Goal: Register for event/course

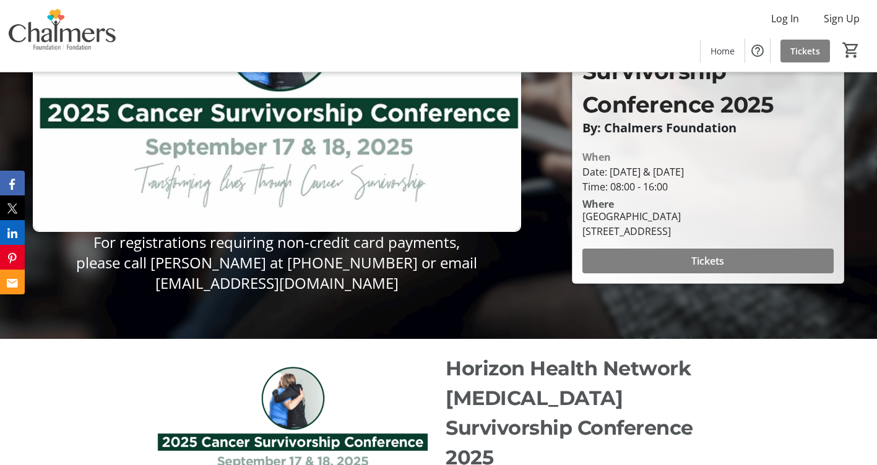
scroll to position [124, 0]
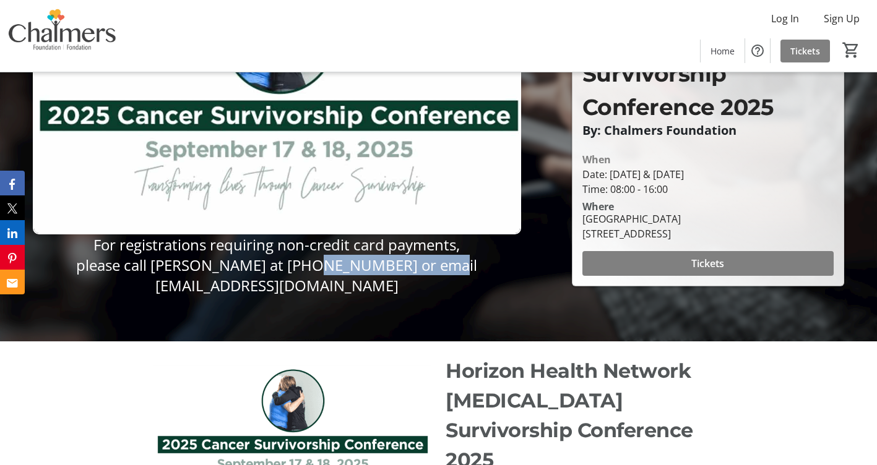
drag, startPoint x: 468, startPoint y: 267, endPoint x: 329, endPoint y: 267, distance: 139.8
click at [329, 267] on p "please call [PERSON_NAME] at [PHONE_NUMBER] or email [EMAIL_ADDRESS][DOMAIN_NAM…" at bounding box center [277, 275] width 488 height 41
click at [488, 290] on p "please call [PERSON_NAME] at [PHONE_NUMBER] or email [EMAIL_ADDRESS][DOMAIN_NAM…" at bounding box center [277, 275] width 488 height 41
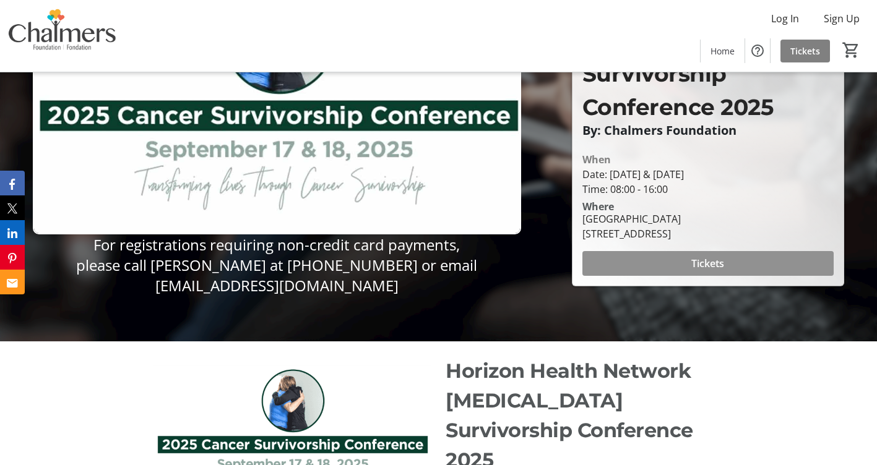
click at [704, 256] on span "Tickets" at bounding box center [707, 263] width 33 height 15
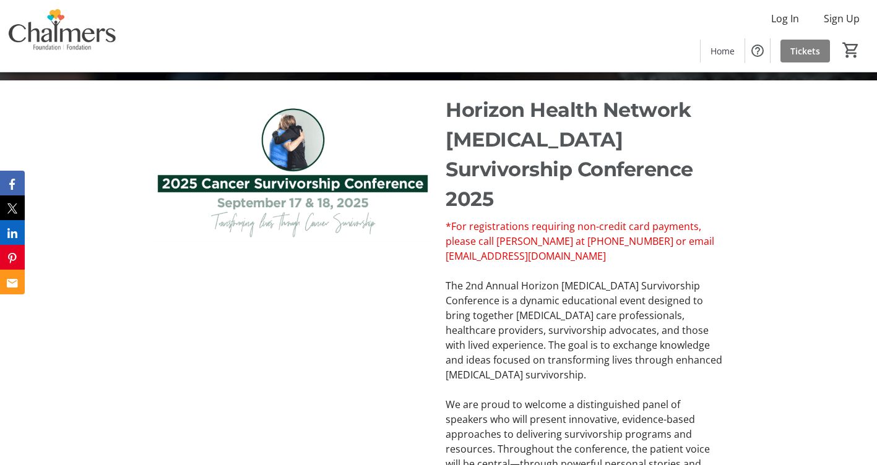
scroll to position [312, 0]
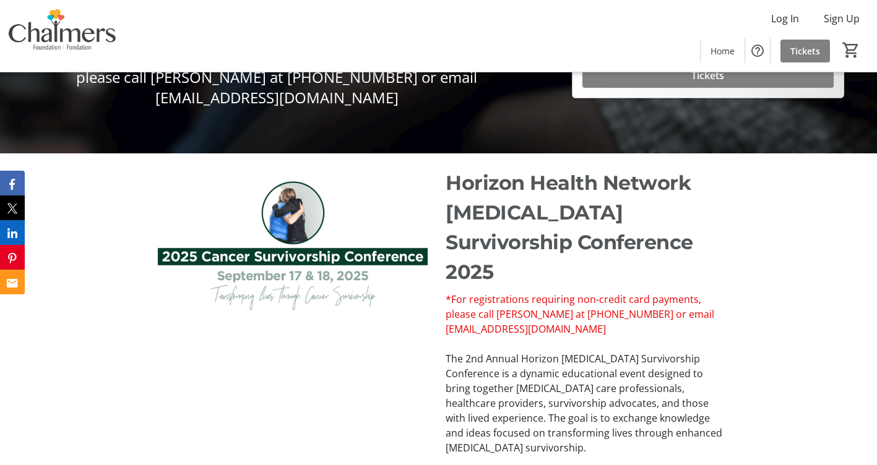
drag, startPoint x: 643, startPoint y: 305, endPoint x: 442, endPoint y: 270, distance: 204.1
click at [442, 292] on div "*For registrations requiring non-credit card payments, please call [PERSON_NAME…" at bounding box center [584, 448] width 292 height 312
click at [447, 293] on span "*For registrations requiring non-credit card payments," at bounding box center [573, 300] width 256 height 14
drag, startPoint x: 448, startPoint y: 269, endPoint x: 655, endPoint y: 296, distance: 208.5
click at [655, 296] on div "*For registrations requiring non-credit card payments, please call [PERSON_NAME…" at bounding box center [583, 448] width 277 height 312
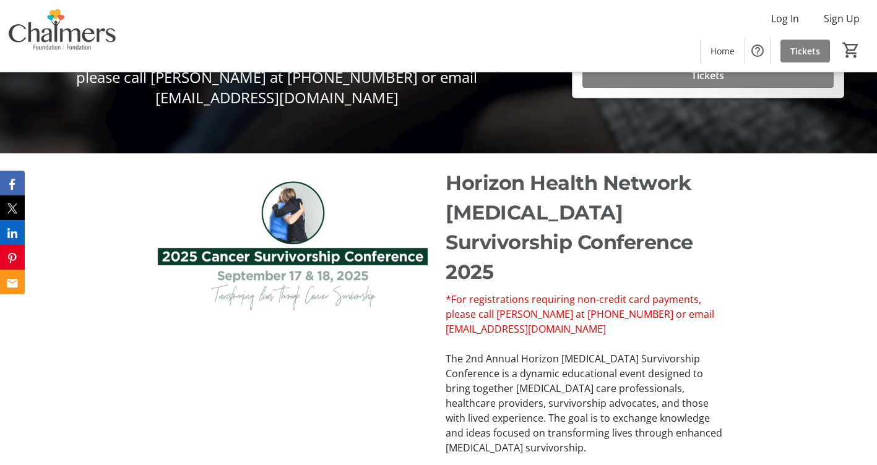
click at [655, 307] on p "please call [PERSON_NAME] at [PHONE_NUMBER] or email [EMAIL_ADDRESS][DOMAIN_NAM…" at bounding box center [583, 322] width 277 height 30
drag, startPoint x: 647, startPoint y: 302, endPoint x: 444, endPoint y: 268, distance: 206.4
click at [444, 292] on div "*For registrations requiring non-credit card payments, please call [PERSON_NAME…" at bounding box center [584, 448] width 292 height 312
